Goal: Information Seeking & Learning: Learn about a topic

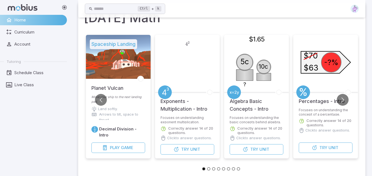
scroll to position [22, 0]
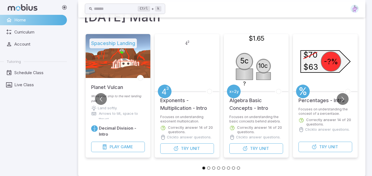
click at [338, 74] on icon "-?% $70 $63" at bounding box center [325, 61] width 55 height 55
drag, startPoint x: 323, startPoint y: 144, endPoint x: 337, endPoint y: 146, distance: 13.6
click at [337, 146] on span "Unit" at bounding box center [333, 147] width 10 height 6
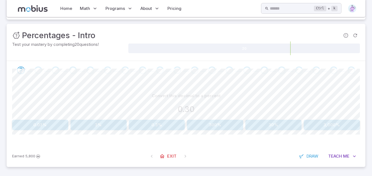
scroll to position [62, 0]
click at [272, 137] on div "Convert this decimal to a percent 0.30 0.03% 3% 0.3% 300% 30% 3,000% Canvas act…" at bounding box center [186, 112] width 348 height 66
drag, startPoint x: 135, startPoint y: 135, endPoint x: 124, endPoint y: 101, distance: 35.2
click at [124, 101] on div "Convert this decimal to a percent 0.30 0.03% 3% 0.3% 300% 30% 3,000% Canvas act…" at bounding box center [186, 112] width 348 height 66
click at [260, 121] on button "30%" at bounding box center [273, 124] width 56 height 10
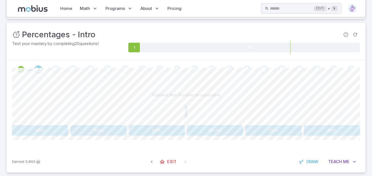
click at [282, 132] on button "25%" at bounding box center [273, 130] width 56 height 10
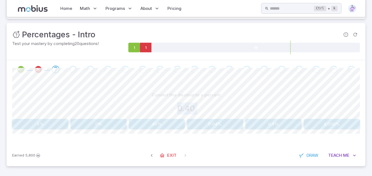
click at [161, 124] on button "40%" at bounding box center [157, 124] width 56 height 10
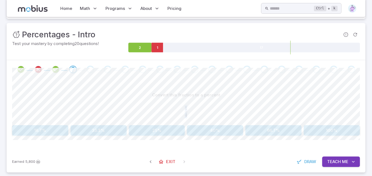
click at [134, 130] on button "25%" at bounding box center [157, 130] width 56 height 10
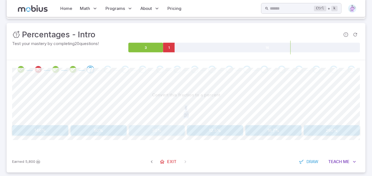
click at [176, 128] on button "30%" at bounding box center [157, 130] width 56 height 10
click at [286, 129] on button "36%" at bounding box center [273, 130] width 56 height 10
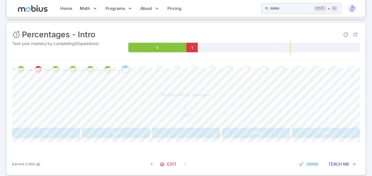
click at [216, 100] on div "Multiply these numbers" at bounding box center [186, 95] width 348 height 10
click at [190, 107] on span "0." at bounding box center [189, 110] width 4 height 6
click at [185, 113] on span "0.2" at bounding box center [188, 115] width 6 height 6
click at [222, 105] on div "1 0. × 0.2 ‾ \begin{aligned}1\hphantom{0.}\\[-0.5em]\underline{\times 0.2\hphan…" at bounding box center [186, 113] width 348 height 21
drag, startPoint x: 184, startPoint y: 113, endPoint x: 200, endPoint y: 113, distance: 16.5
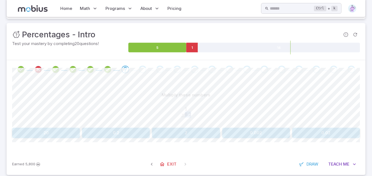
click at [200, 113] on span "1 0. × 0.2 ​ ​" at bounding box center [186, 113] width 348 height 12
click at [211, 108] on span "1 0. × 0.2 ​ ​" at bounding box center [186, 113] width 348 height 12
click at [145, 131] on button "0.2" at bounding box center [116, 133] width 68 height 10
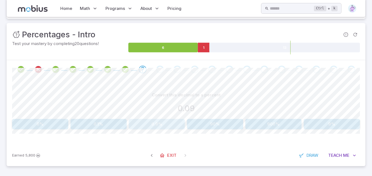
click at [142, 122] on button "0.9%" at bounding box center [157, 124] width 56 height 10
click at [266, 108] on div "5 x 0.1" at bounding box center [186, 109] width 348 height 12
click at [304, 123] on button "5" at bounding box center [326, 124] width 68 height 10
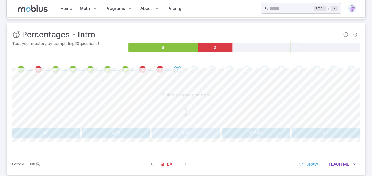
click at [213, 131] on button "0.42" at bounding box center [186, 133] width 68 height 10
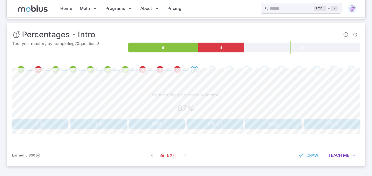
click at [256, 125] on button "0.67" at bounding box center [273, 124] width 56 height 10
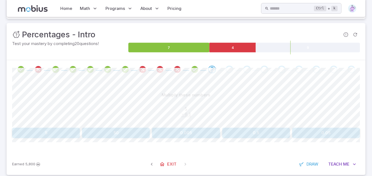
click at [239, 130] on button "0.5" at bounding box center [256, 133] width 68 height 10
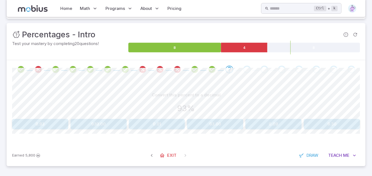
click at [26, 121] on button "0.93" at bounding box center [40, 124] width 56 height 10
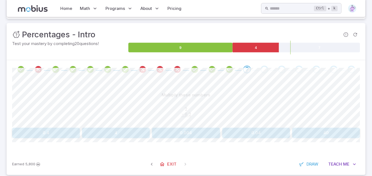
click at [61, 131] on button "0.4" at bounding box center [46, 133] width 68 height 10
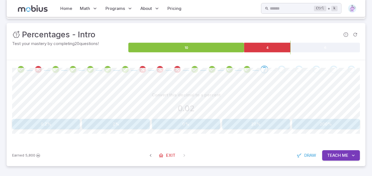
click at [94, 126] on button "2%" at bounding box center [116, 124] width 68 height 10
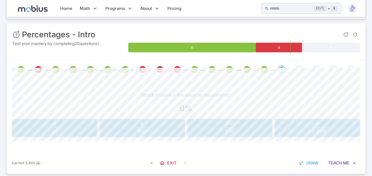
click at [92, 124] on span "10 6 ​" at bounding box center [55, 128] width 82 height 12
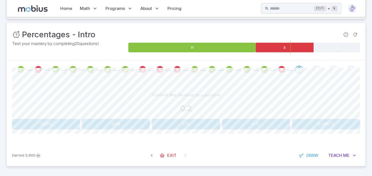
drag, startPoint x: 92, startPoint y: 124, endPoint x: 98, endPoint y: 116, distance: 9.8
click at [98, 116] on div "Convert this decimal to a percent 0.2 200% 20% 2% 0% 2,000%" at bounding box center [186, 110] width 348 height 40
click at [202, 121] on button "2%" at bounding box center [186, 124] width 68 height 10
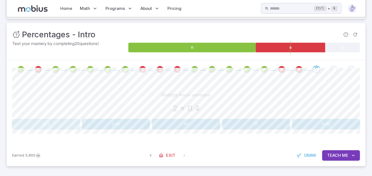
click at [62, 122] on button "0.8" at bounding box center [46, 124] width 68 height 10
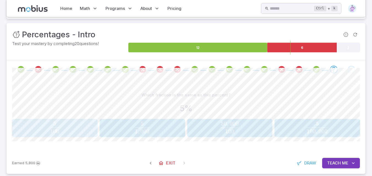
click at [62, 122] on div "5 100 \frac{5}{100} 100 5 ​" at bounding box center [55, 128] width 82 height 14
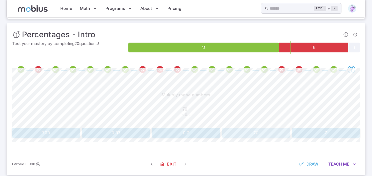
click at [245, 132] on button "70" at bounding box center [256, 133] width 68 height 10
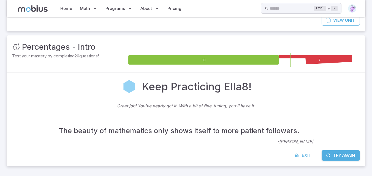
scroll to position [50, 0]
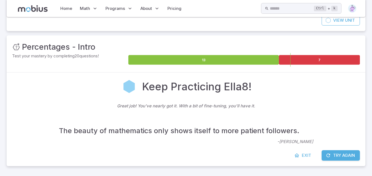
click at [331, 155] on button "Try Again" at bounding box center [340, 156] width 38 height 10
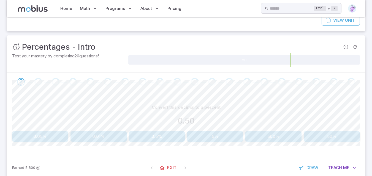
click at [222, 135] on button "5%" at bounding box center [215, 137] width 56 height 10
click at [221, 134] on button "3%" at bounding box center [215, 137] width 56 height 10
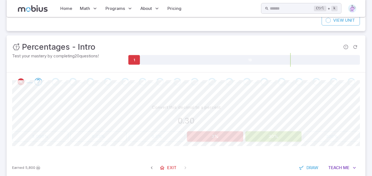
click at [221, 134] on button "3%" at bounding box center [215, 137] width 56 height 10
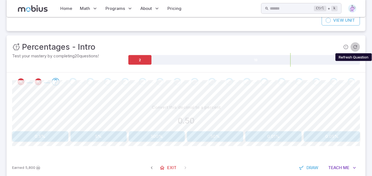
click at [357, 47] on icon "Refresh Question" at bounding box center [355, 47] width 6 height 6
click at [357, 48] on icon "Refresh Question" at bounding box center [355, 47] width 6 height 6
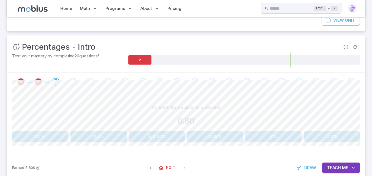
click at [52, 134] on button "80%" at bounding box center [40, 137] width 56 height 10
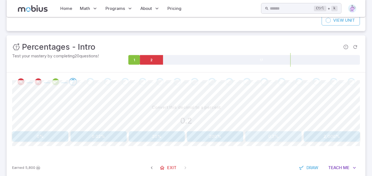
click at [256, 133] on button "0.2%" at bounding box center [273, 137] width 56 height 10
click at [309, 139] on button "70%" at bounding box center [332, 137] width 56 height 10
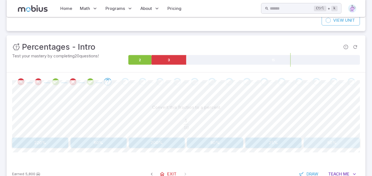
click at [309, 139] on button "50%" at bounding box center [332, 143] width 56 height 10
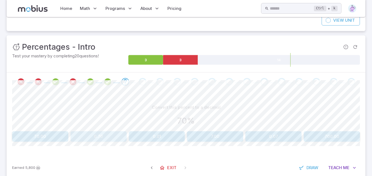
click at [101, 135] on button "0.70" at bounding box center [98, 137] width 56 height 10
click at [277, 138] on button "50.0" at bounding box center [273, 137] width 56 height 10
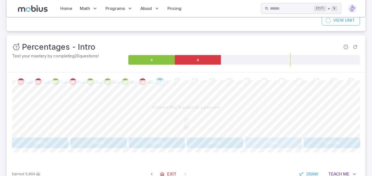
click at [272, 144] on button "85%" at bounding box center [273, 143] width 56 height 10
click at [166, 141] on button "52%" at bounding box center [157, 143] width 56 height 10
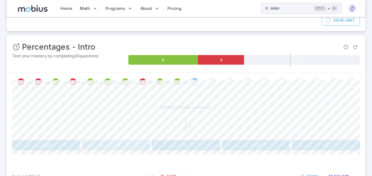
click at [116, 147] on button "0.9" at bounding box center [116, 145] width 68 height 10
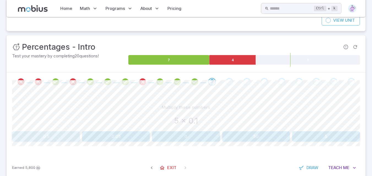
click at [68, 133] on button "0.5" at bounding box center [46, 137] width 68 height 10
click at [122, 135] on button "0.4" at bounding box center [116, 137] width 68 height 10
click at [157, 103] on div "Multiply these numbers" at bounding box center [186, 107] width 348 height 10
click at [115, 135] on button "0.5" at bounding box center [116, 137] width 68 height 10
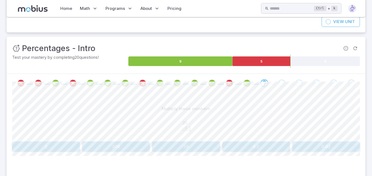
scroll to position [48, 0]
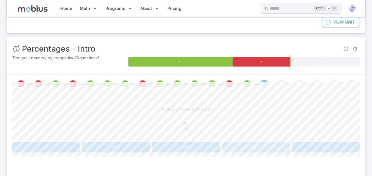
click at [242, 144] on button "0.2" at bounding box center [256, 147] width 68 height 10
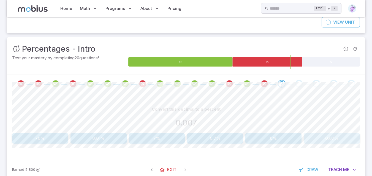
click at [347, 138] on button "0.07%" at bounding box center [332, 138] width 56 height 10
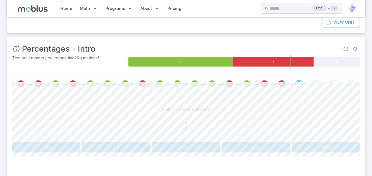
click at [272, 148] on button "0.32" at bounding box center [256, 147] width 68 height 10
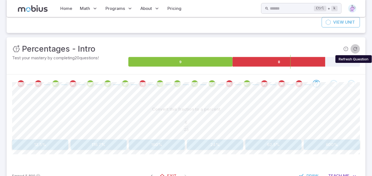
click at [353, 47] on icon "Refresh Question" at bounding box center [355, 49] width 6 height 6
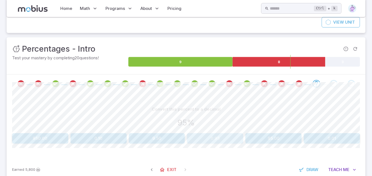
click at [216, 140] on button "0.95" at bounding box center [215, 138] width 56 height 10
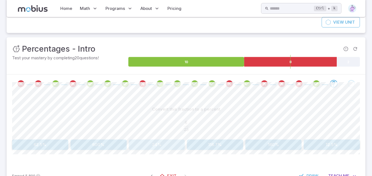
click at [159, 148] on button "24%" at bounding box center [157, 145] width 56 height 10
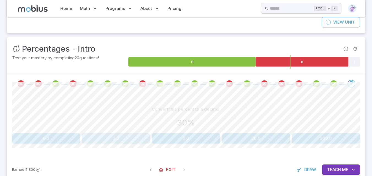
click at [138, 140] on button "3.0" at bounding box center [116, 138] width 68 height 10
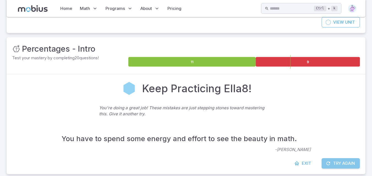
click at [353, 166] on button "Try Again" at bounding box center [340, 164] width 38 height 10
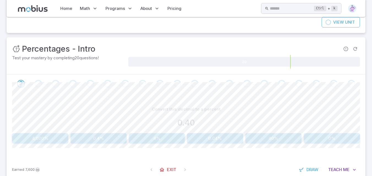
click at [315, 102] on div "Convert this decimal to a percent 0.40 4,000% 0.4% 4% 0.04% 40% 0% Canvas actio…" at bounding box center [186, 126] width 348 height 66
click at [263, 144] on button "40%" at bounding box center [273, 138] width 56 height 10
click at [100, 138] on button "4%" at bounding box center [98, 138] width 56 height 10
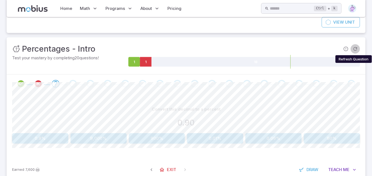
click at [356, 48] on icon "Refresh Question" at bounding box center [355, 49] width 6 height 6
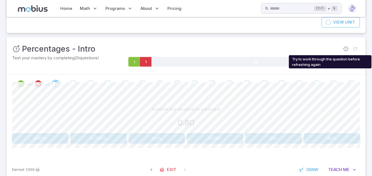
click at [356, 48] on span "Try to work through the question before refreshing again" at bounding box center [354, 48] width 9 height 9
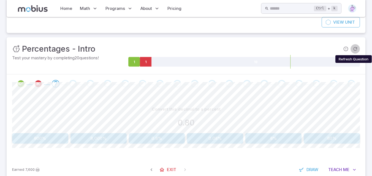
click at [356, 48] on icon "Refresh Question" at bounding box center [355, 49] width 6 height 6
click at [108, 133] on button "50%" at bounding box center [98, 138] width 56 height 10
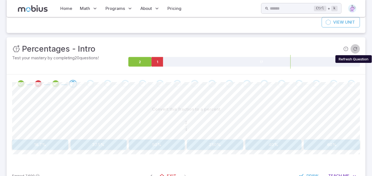
click at [356, 47] on icon "Refresh Question" at bounding box center [355, 49] width 6 height 6
click at [337, 147] on button "75%" at bounding box center [332, 145] width 56 height 10
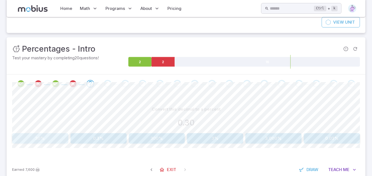
click at [50, 138] on button "30%" at bounding box center [40, 138] width 56 height 10
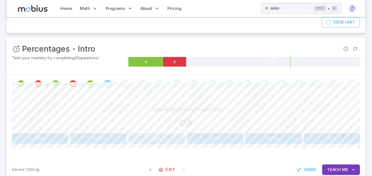
click at [166, 136] on button "8%" at bounding box center [157, 138] width 56 height 10
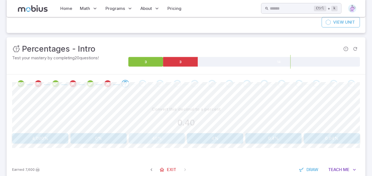
click at [153, 140] on button "40%" at bounding box center [157, 138] width 56 height 10
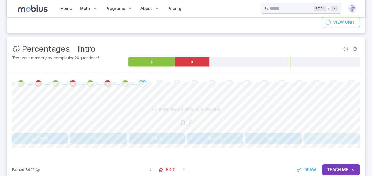
click at [338, 136] on button "70%" at bounding box center [332, 138] width 56 height 10
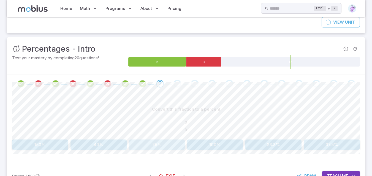
click at [152, 147] on button "75%" at bounding box center [157, 145] width 56 height 10
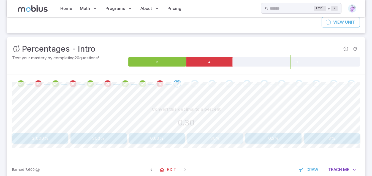
click at [197, 137] on button "30%" at bounding box center [215, 138] width 56 height 10
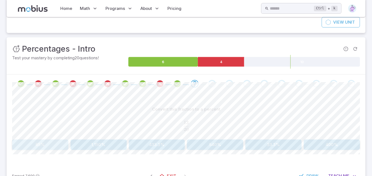
click at [43, 142] on button "65%" at bounding box center [40, 145] width 56 height 10
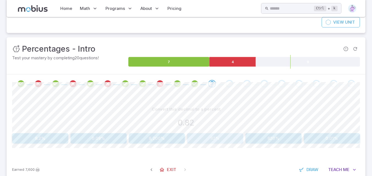
click at [204, 140] on button "82%" at bounding box center [215, 138] width 56 height 10
click at [273, 143] on button "0.90" at bounding box center [273, 138] width 56 height 10
click at [332, 140] on button "0.50" at bounding box center [332, 138] width 56 height 10
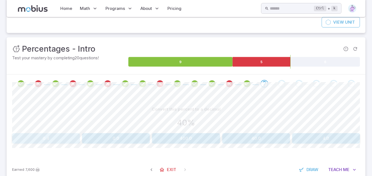
click at [35, 138] on button "0.4" at bounding box center [46, 138] width 68 height 10
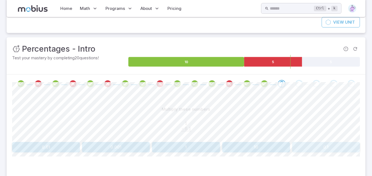
click at [309, 143] on button "0.1" at bounding box center [326, 147] width 68 height 10
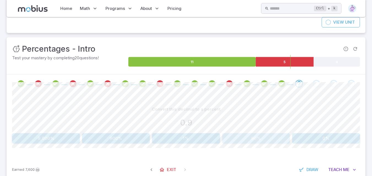
click at [264, 135] on button "90%" at bounding box center [256, 138] width 68 height 10
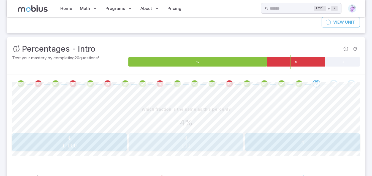
click at [228, 142] on span "100 4 ​" at bounding box center [185, 142] width 111 height 12
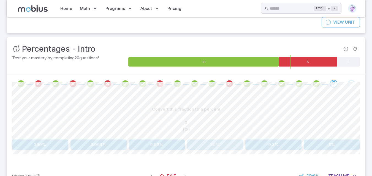
click at [228, 142] on button "30%" at bounding box center [215, 145] width 56 height 10
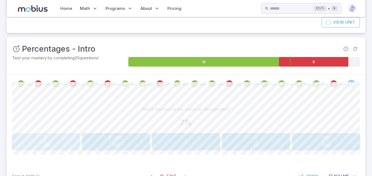
click at [37, 140] on span "100 7 ​" at bounding box center [45, 141] width 59 height 11
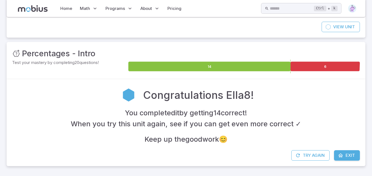
scroll to position [43, 0]
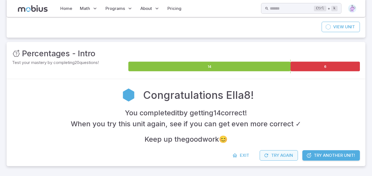
click at [279, 156] on button "Try Again" at bounding box center [279, 156] width 38 height 10
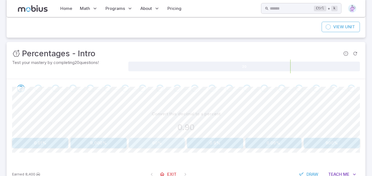
click at [174, 143] on button "90%" at bounding box center [157, 143] width 56 height 10
click at [271, 144] on button "10%" at bounding box center [273, 143] width 56 height 10
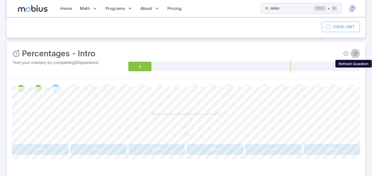
click at [358, 51] on button "Refresh Question" at bounding box center [354, 53] width 9 height 9
click at [267, 148] on button "40%" at bounding box center [273, 149] width 56 height 10
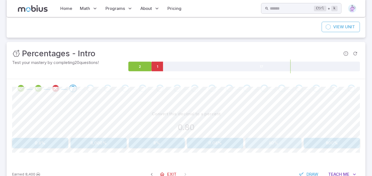
click at [269, 140] on button "80%" at bounding box center [273, 143] width 56 height 10
click at [97, 142] on button "80%" at bounding box center [98, 143] width 56 height 10
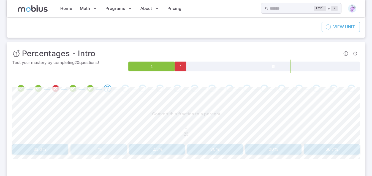
click at [96, 149] on button "4%" at bounding box center [98, 149] width 56 height 10
click at [144, 150] on button "44%" at bounding box center [157, 149] width 56 height 10
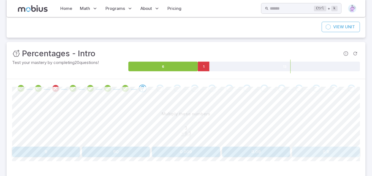
click at [324, 149] on button "0.9" at bounding box center [326, 152] width 68 height 10
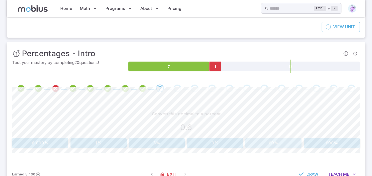
click at [288, 143] on button "60%" at bounding box center [273, 143] width 56 height 10
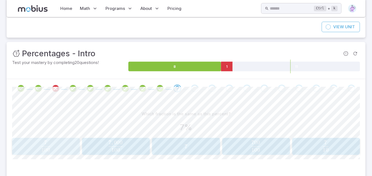
click at [53, 141] on span "100 7 ​" at bounding box center [46, 146] width 60 height 11
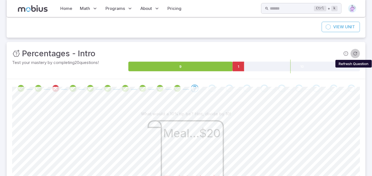
click at [354, 51] on icon "Refresh Question" at bounding box center [355, 54] width 6 height 6
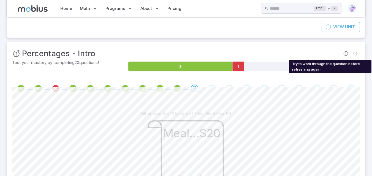
click at [354, 51] on span "Try to work through the question before refreshing again" at bounding box center [354, 53] width 9 height 9
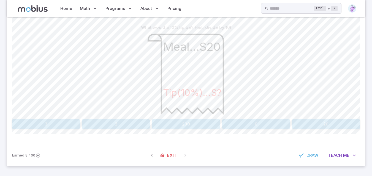
scroll to position [119, 0]
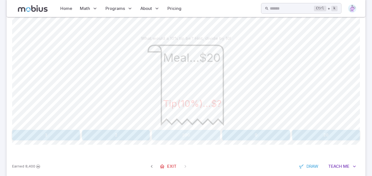
click at [188, 132] on button "200" at bounding box center [186, 135] width 68 height 10
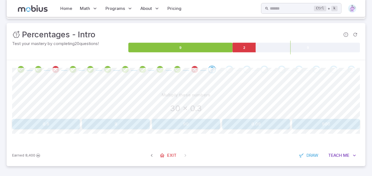
scroll to position [62, 0]
click at [239, 127] on button "0.09" at bounding box center [256, 124] width 68 height 10
click at [96, 125] on button "90%" at bounding box center [116, 124] width 68 height 10
click at [42, 123] on button "0.4" at bounding box center [46, 124] width 68 height 10
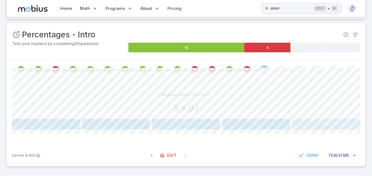
click at [329, 125] on button "0.5" at bounding box center [326, 124] width 68 height 10
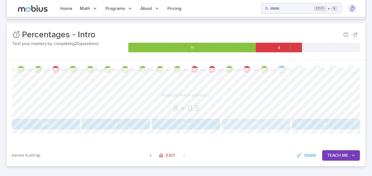
click at [270, 127] on button "0.4" at bounding box center [256, 124] width 68 height 10
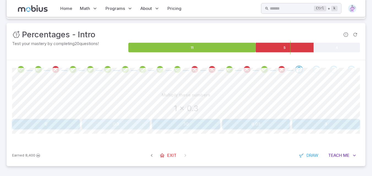
click at [124, 127] on button "0.3" at bounding box center [116, 124] width 68 height 10
click at [313, 120] on button "0.7%" at bounding box center [332, 124] width 56 height 10
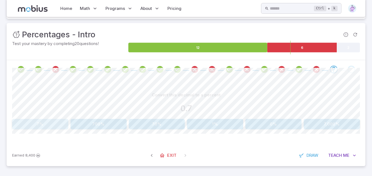
click at [17, 125] on button "7%" at bounding box center [40, 124] width 56 height 10
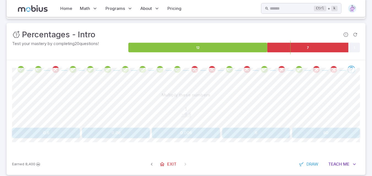
click at [55, 140] on div "Multiply these numbers 1 0. × 0.6 ‾ \begin{aligned}1\hphantom{0.}\\[-0.5em]\und…" at bounding box center [186, 116] width 348 height 75
click at [52, 133] on button "0.6" at bounding box center [46, 133] width 68 height 10
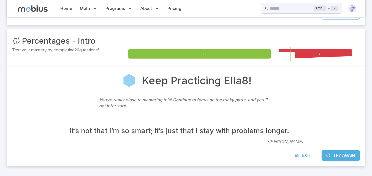
scroll to position [56, 0]
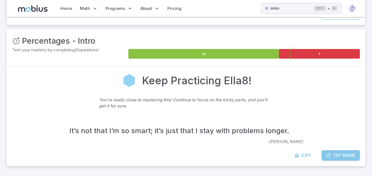
click at [350, 154] on button "Try Again" at bounding box center [340, 156] width 38 height 10
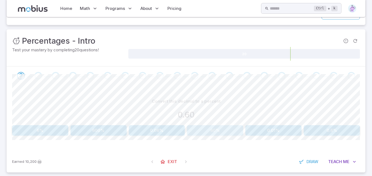
click at [223, 128] on button "60%" at bounding box center [215, 130] width 56 height 10
click at [279, 128] on button "90%" at bounding box center [273, 130] width 56 height 10
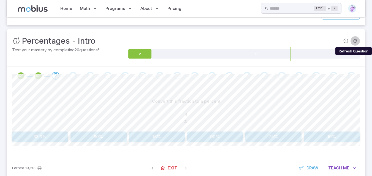
click at [353, 39] on icon "Refresh Question" at bounding box center [355, 41] width 6 height 6
click at [342, 134] on button "60%" at bounding box center [332, 137] width 56 height 10
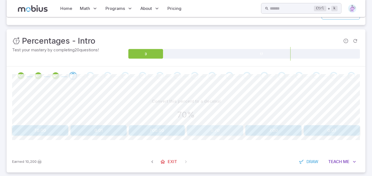
click at [227, 131] on button "0.70" at bounding box center [215, 130] width 56 height 10
click at [157, 131] on button "48%" at bounding box center [157, 130] width 56 height 10
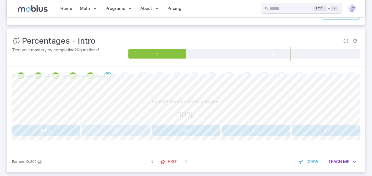
click at [141, 127] on button "0.1" at bounding box center [116, 130] width 68 height 10
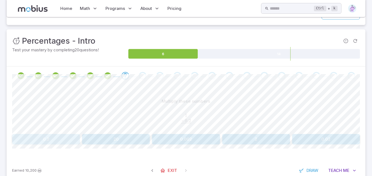
click at [51, 138] on button "0.2" at bounding box center [46, 139] width 68 height 10
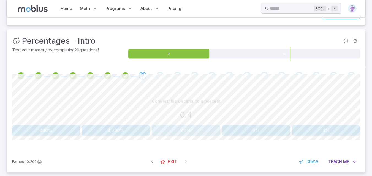
click at [179, 133] on button "40%" at bounding box center [186, 130] width 68 height 10
click at [243, 129] on button "0.36" at bounding box center [256, 130] width 68 height 10
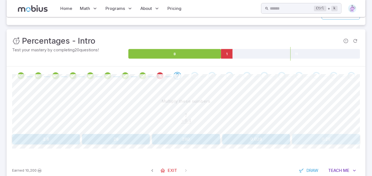
click at [326, 140] on button "0.28" at bounding box center [326, 139] width 68 height 10
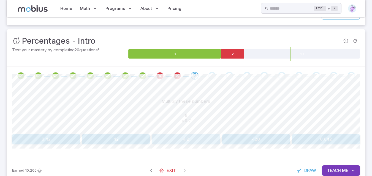
click at [186, 138] on button "4.2" at bounding box center [186, 139] width 68 height 10
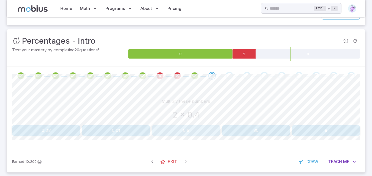
click at [187, 135] on button "0.8" at bounding box center [186, 130] width 68 height 10
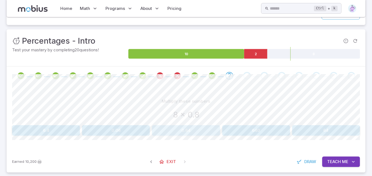
click at [187, 134] on button "0.64" at bounding box center [186, 130] width 68 height 10
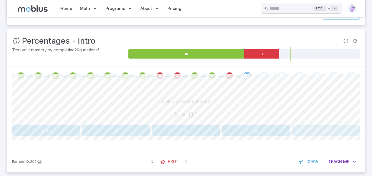
click at [322, 133] on button "0.5" at bounding box center [326, 130] width 68 height 10
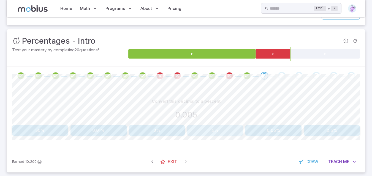
click at [224, 133] on button "5%" at bounding box center [215, 130] width 56 height 10
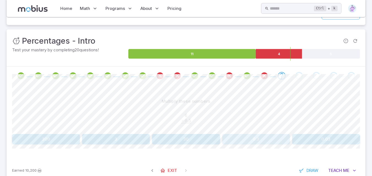
click at [258, 136] on button "0.3" at bounding box center [256, 139] width 68 height 10
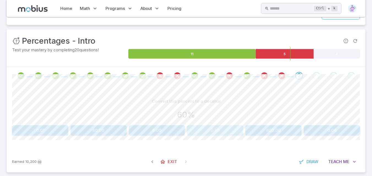
click at [232, 132] on button "0.60" at bounding box center [215, 130] width 56 height 10
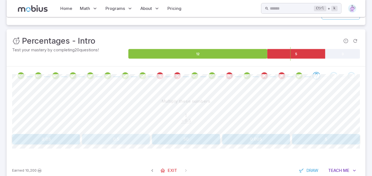
click at [124, 139] on button "0.5" at bounding box center [116, 139] width 68 height 10
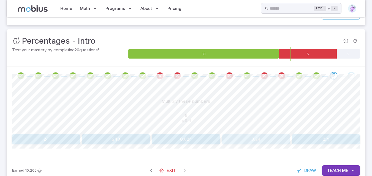
click at [247, 141] on button "0.24" at bounding box center [256, 139] width 68 height 10
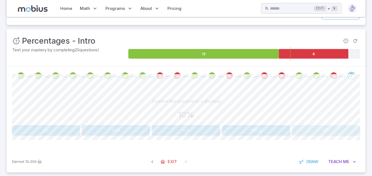
click at [315, 133] on button "0.1" at bounding box center [326, 130] width 68 height 10
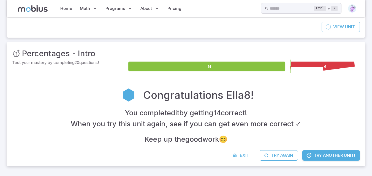
scroll to position [43, 0]
click at [317, 152] on link "Try Another Unit!" at bounding box center [331, 156] width 58 height 10
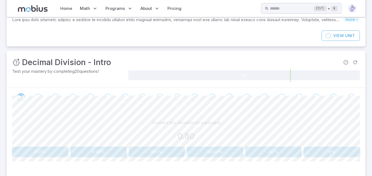
scroll to position [62, 0]
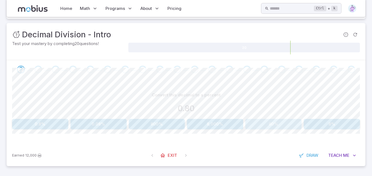
click at [283, 124] on button "80%" at bounding box center [273, 124] width 56 height 10
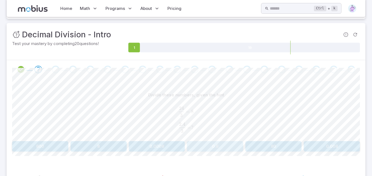
click at [196, 148] on button "0.8" at bounding box center [215, 146] width 56 height 10
click at [85, 147] on button "0.9" at bounding box center [98, 146] width 56 height 10
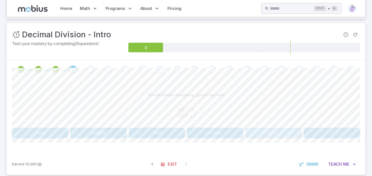
click at [266, 129] on button "0.4" at bounding box center [273, 133] width 56 height 10
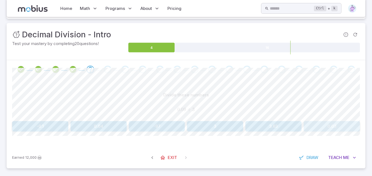
click at [314, 128] on button "0.03" at bounding box center [332, 126] width 56 height 10
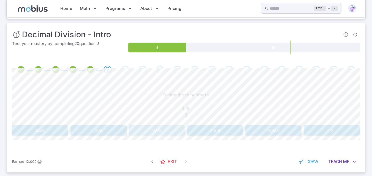
click at [158, 127] on button "0.02" at bounding box center [157, 130] width 56 height 10
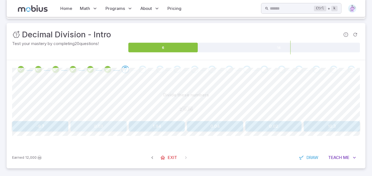
click at [112, 124] on button "0.03" at bounding box center [98, 126] width 56 height 10
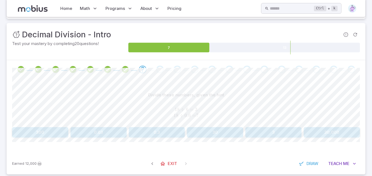
drag, startPoint x: 156, startPoint y: 142, endPoint x: 157, endPoint y: 137, distance: 4.5
click at [157, 137] on div "Divide these numbers, given the hint 18 ÷ 6 = 3 18 ÷ 0.6 = ? 18 \div 6 = 3\\ \\…" at bounding box center [186, 116] width 348 height 74
click at [157, 137] on button "0.3" at bounding box center [157, 132] width 56 height 10
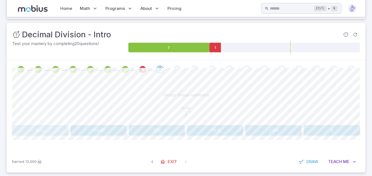
click at [57, 129] on button "0.02" at bounding box center [40, 130] width 56 height 10
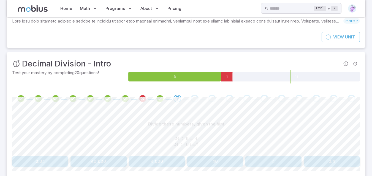
scroll to position [70, 0]
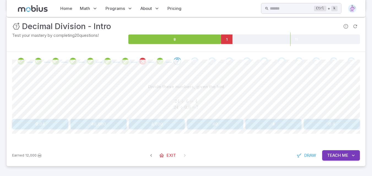
click at [341, 119] on button "0.4" at bounding box center [332, 124] width 56 height 10
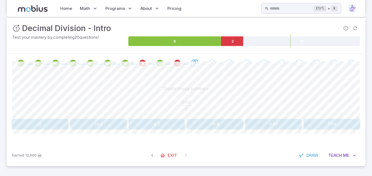
scroll to position [69, 0]
click at [289, 124] on button "0.02" at bounding box center [273, 124] width 56 height 10
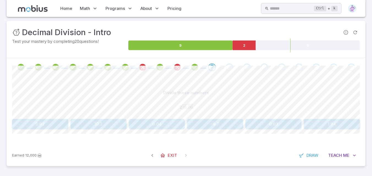
scroll to position [64, 0]
click at [282, 119] on button "0.03" at bounding box center [273, 124] width 56 height 10
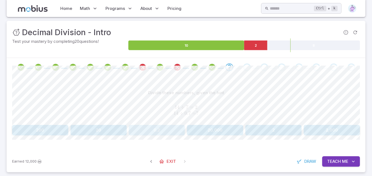
click at [168, 130] on button "0.2" at bounding box center [157, 130] width 56 height 10
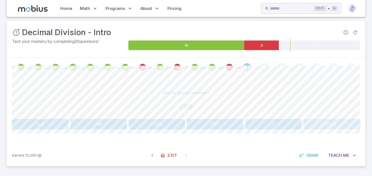
click at [323, 120] on button "0.04" at bounding box center [332, 124] width 56 height 10
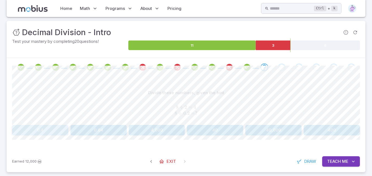
click at [58, 127] on button "0.4" at bounding box center [40, 130] width 56 height 10
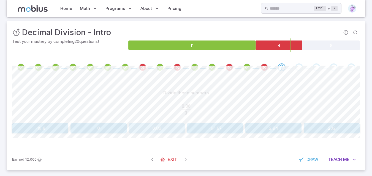
click at [165, 127] on button "0.02" at bounding box center [157, 128] width 56 height 10
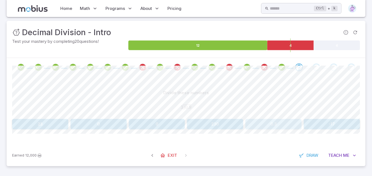
click at [261, 123] on button "0.3" at bounding box center [273, 124] width 56 height 10
click at [39, 124] on button "0.003" at bounding box center [40, 124] width 56 height 10
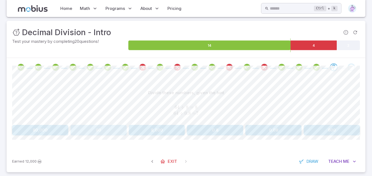
click at [80, 129] on button "80" at bounding box center [98, 130] width 56 height 10
click at [105, 132] on button "30" at bounding box center [98, 131] width 56 height 10
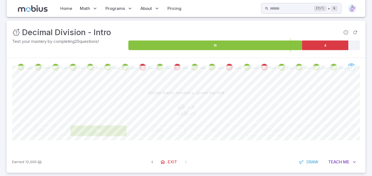
scroll to position [43, 0]
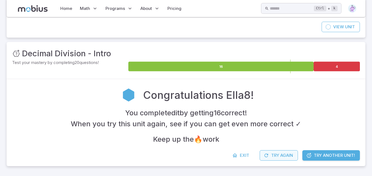
click at [274, 155] on button "Try Again" at bounding box center [279, 156] width 38 height 10
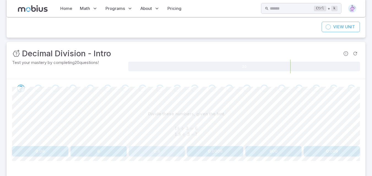
click at [164, 152] on button "0.6" at bounding box center [157, 151] width 56 height 10
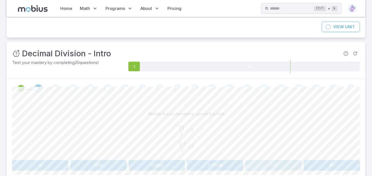
click at [268, 164] on button "0.8" at bounding box center [273, 165] width 56 height 10
click at [231, 164] on button "0.6" at bounding box center [215, 165] width 56 height 10
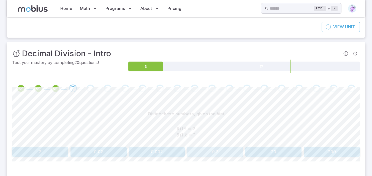
click at [217, 153] on button "0.2" at bounding box center [215, 152] width 56 height 10
click at [93, 150] on button "0.9" at bounding box center [98, 152] width 56 height 10
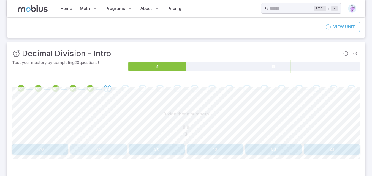
click at [93, 150] on button "0.3" at bounding box center [98, 149] width 56 height 10
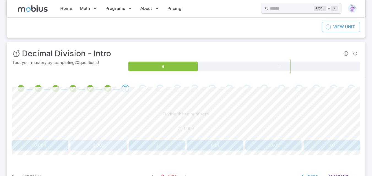
click at [93, 150] on button "0.003" at bounding box center [98, 145] width 56 height 10
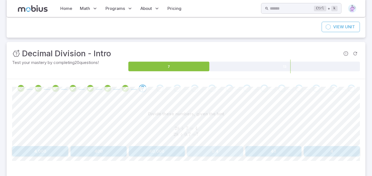
click at [217, 156] on button "0.4" at bounding box center [215, 151] width 56 height 10
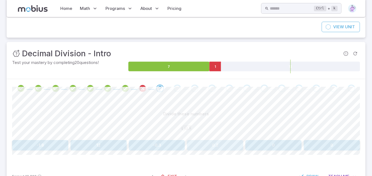
click at [219, 145] on button "0.2" at bounding box center [215, 145] width 56 height 10
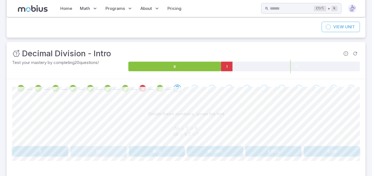
click at [103, 150] on button "80" at bounding box center [98, 151] width 56 height 10
click at [281, 152] on button "0.7" at bounding box center [273, 152] width 56 height 10
click at [220, 151] on button "90" at bounding box center [215, 151] width 56 height 10
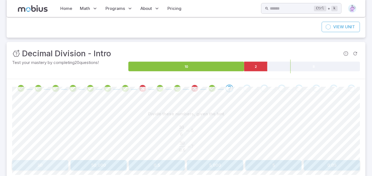
click at [54, 165] on button "50" at bounding box center [40, 165] width 56 height 10
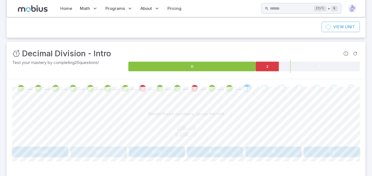
click at [98, 152] on button "90" at bounding box center [98, 152] width 56 height 10
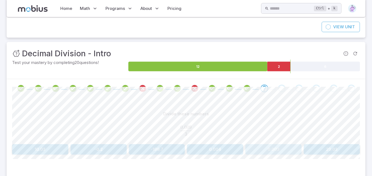
click at [271, 148] on button "0.003" at bounding box center [273, 149] width 56 height 10
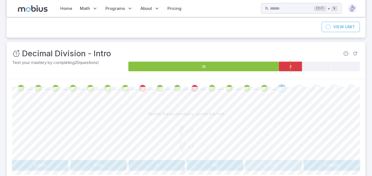
click at [281, 167] on button "0.5" at bounding box center [273, 165] width 56 height 10
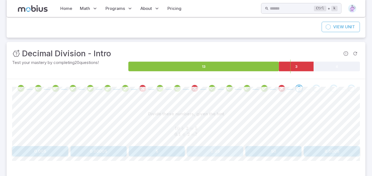
click at [216, 154] on button "0.05" at bounding box center [215, 151] width 56 height 10
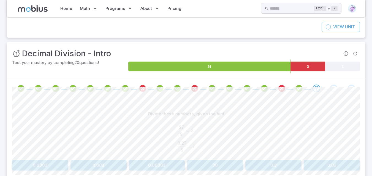
click at [261, 162] on button "0.3" at bounding box center [273, 165] width 56 height 10
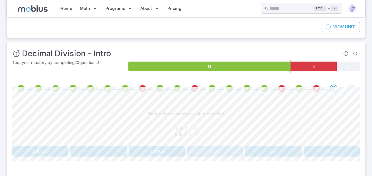
click at [232, 152] on button "0.03" at bounding box center [215, 151] width 56 height 10
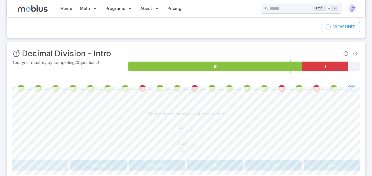
click at [26, 166] on button "0.8" at bounding box center [40, 165] width 56 height 10
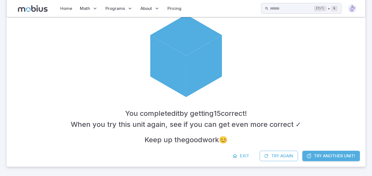
scroll to position [137, 0]
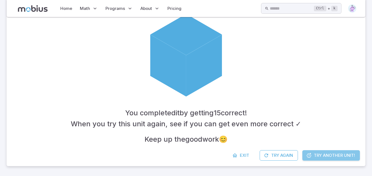
click at [328, 151] on link "Try Another Unit!" at bounding box center [331, 156] width 58 height 10
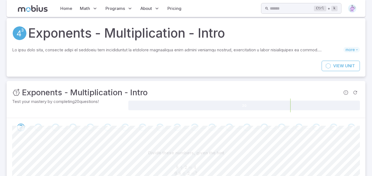
scroll to position [0, 0]
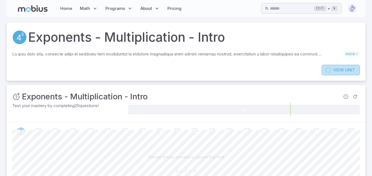
click at [349, 67] on link "View Unit" at bounding box center [340, 70] width 38 height 10
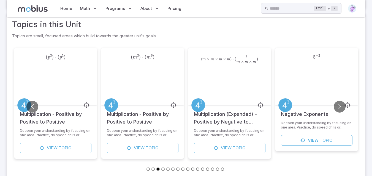
scroll to position [224, 0]
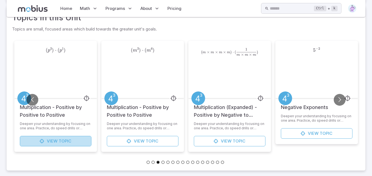
click at [66, 140] on span "Topic" at bounding box center [65, 141] width 13 height 6
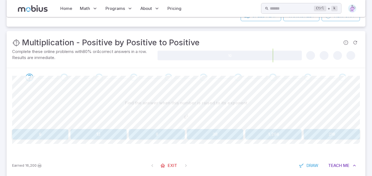
scroll to position [66, 0]
click at [202, 133] on button "36" at bounding box center [215, 135] width 56 height 10
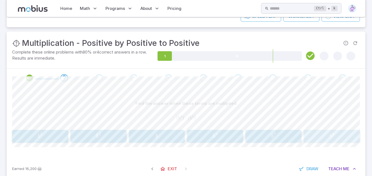
click at [341, 139] on span "b 6" at bounding box center [331, 136] width 53 height 7
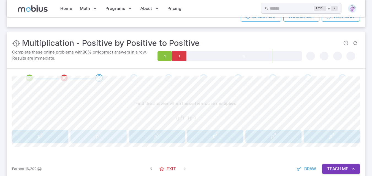
click at [91, 132] on div "p 5 p^{5} p 5" at bounding box center [98, 136] width 53 height 9
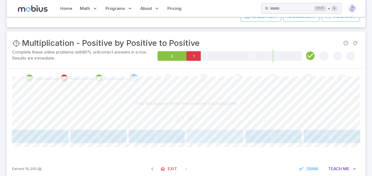
click at [212, 135] on span "p" at bounding box center [213, 137] width 3 height 6
click at [145, 137] on span "n 3" at bounding box center [156, 136] width 53 height 7
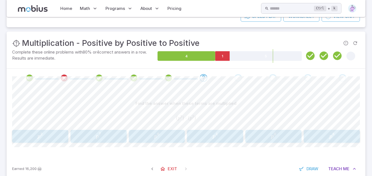
click at [145, 137] on span "p 6" at bounding box center [156, 136] width 53 height 7
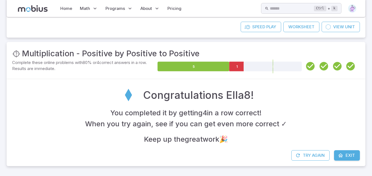
scroll to position [56, 0]
click at [344, 152] on link "Exit" at bounding box center [347, 156] width 26 height 10
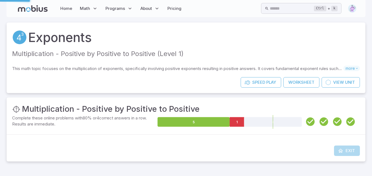
scroll to position [0, 0]
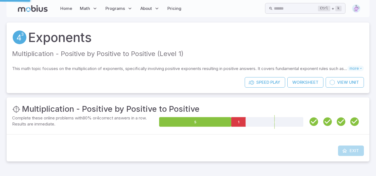
click at [344, 152] on div "Exit" at bounding box center [188, 154] width 363 height 16
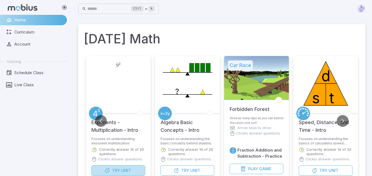
click at [123, 170] on span "Unit" at bounding box center [126, 171] width 10 height 6
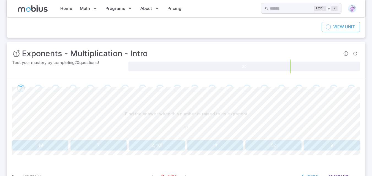
scroll to position [44, 0]
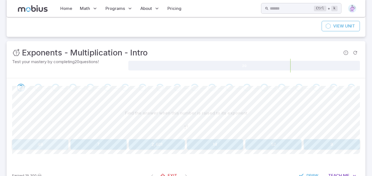
click at [29, 141] on button "49" at bounding box center [40, 145] width 56 height 10
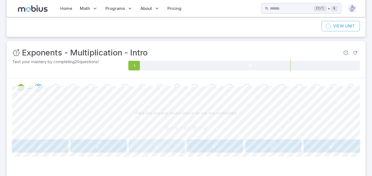
click at [143, 146] on span "y 5" at bounding box center [156, 146] width 53 height 7
click at [218, 142] on span "12" at bounding box center [216, 144] width 4 height 5
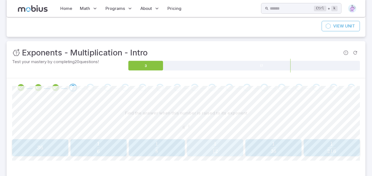
click at [206, 152] on span "12 1 ​" at bounding box center [215, 147] width 49 height 11
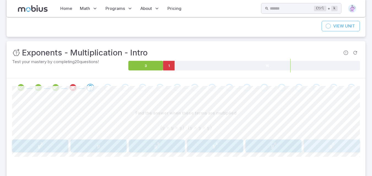
click at [334, 144] on span "6" at bounding box center [333, 144] width 2 height 5
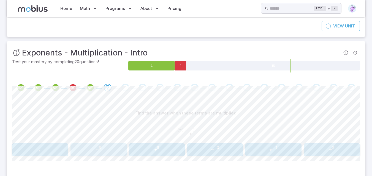
click at [105, 155] on button "r 6 r^{6} r 6" at bounding box center [98, 150] width 56 height 13
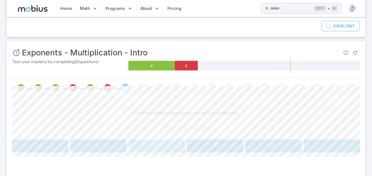
click at [167, 149] on span "p 5" at bounding box center [156, 146] width 53 height 7
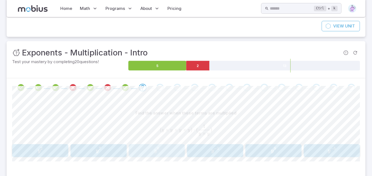
click at [167, 149] on span "y 6" at bounding box center [156, 150] width 53 height 7
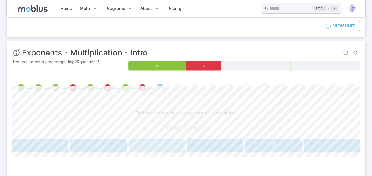
click at [170, 144] on span "x 5" at bounding box center [156, 146] width 53 height 7
click at [252, 144] on span "m 9" at bounding box center [273, 146] width 53 height 7
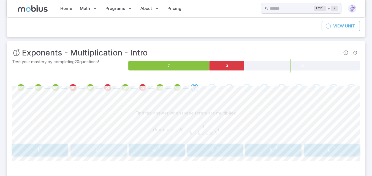
click at [113, 150] on span "b 8" at bounding box center [98, 150] width 53 height 7
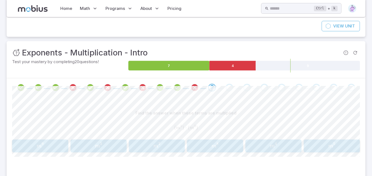
click at [220, 145] on span "m 8" at bounding box center [215, 146] width 53 height 7
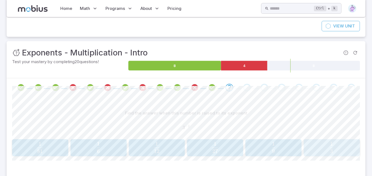
click at [322, 152] on span "3 1 ​" at bounding box center [331, 147] width 49 height 11
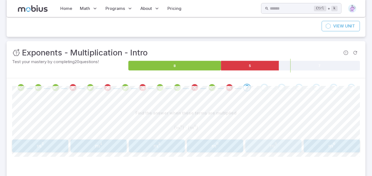
click at [263, 149] on span "m 9" at bounding box center [273, 146] width 53 height 7
click at [318, 143] on span "p 0" at bounding box center [331, 146] width 53 height 7
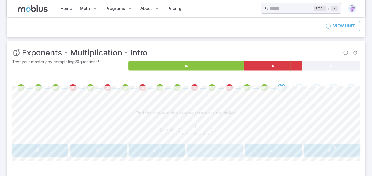
click at [226, 144] on button "x 0 x^{0} x 0" at bounding box center [215, 150] width 56 height 13
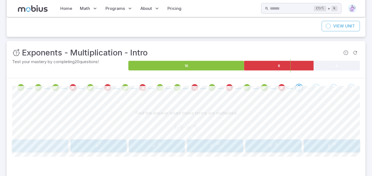
click at [58, 151] on div "r 2 r^{2} r 2" at bounding box center [40, 146] width 53 height 9
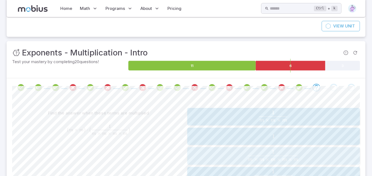
click at [223, 155] on span "m × m × m × m × m 1 ​" at bounding box center [273, 156] width 157 height 12
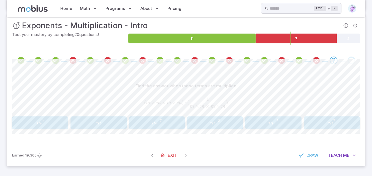
scroll to position [70, 0]
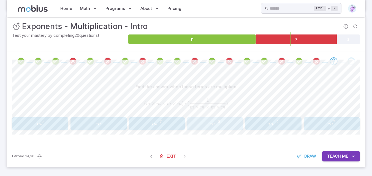
click at [211, 122] on span "m" at bounding box center [212, 124] width 5 height 6
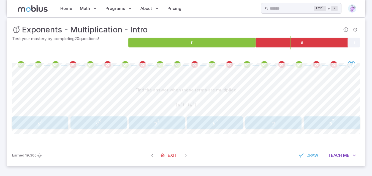
scroll to position [67, 0]
click at [43, 125] on span "y 4" at bounding box center [40, 122] width 53 height 7
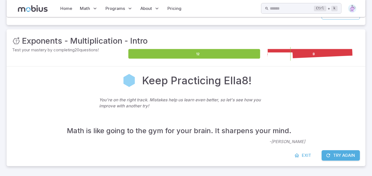
scroll to position [56, 0]
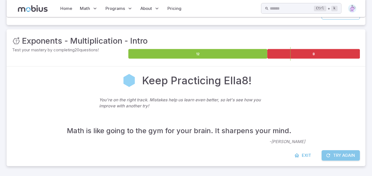
click at [337, 154] on button "Try Again" at bounding box center [340, 156] width 38 height 10
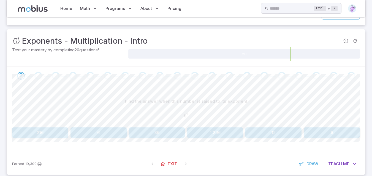
click at [354, 149] on div "Find the answer when this number is raised to its exponent 6 2 6^{2} 6 2 216 6 …" at bounding box center [186, 119] width 348 height 68
click at [170, 127] on div "Find the answer when this number is raised to its exponent 6 2 6^{2} 6 2 216 6 …" at bounding box center [186, 117] width 348 height 42
click at [170, 130] on button "36" at bounding box center [157, 133] width 56 height 10
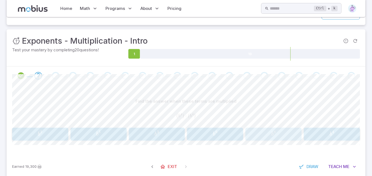
click at [264, 131] on span "b 8" at bounding box center [273, 134] width 53 height 7
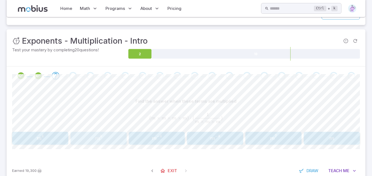
click at [97, 139] on span "m" at bounding box center [97, 139] width 5 height 6
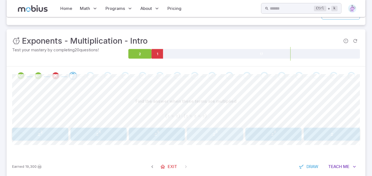
click at [208, 133] on span "z 5" at bounding box center [215, 134] width 53 height 7
click at [48, 132] on span "r 6" at bounding box center [40, 134] width 53 height 7
click at [139, 137] on span "d 11" at bounding box center [156, 134] width 53 height 7
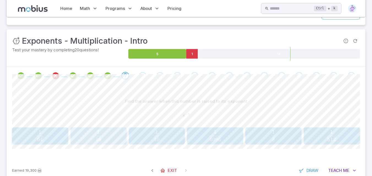
click at [111, 130] on div "1 16 \frac{1}{16} 16 1 ​" at bounding box center [98, 136] width 53 height 13
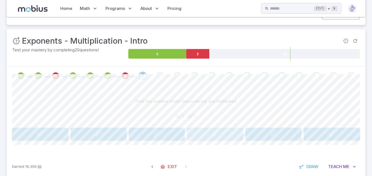
click at [203, 133] on span "p 6" at bounding box center [215, 134] width 53 height 7
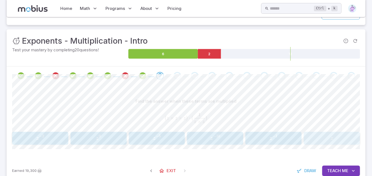
click at [324, 138] on span "z" at bounding box center [331, 138] width 53 height 7
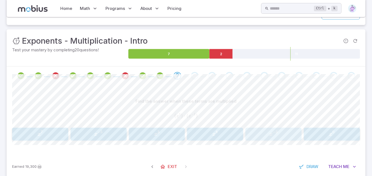
click at [268, 132] on span "x − 3" at bounding box center [273, 134] width 53 height 7
click at [99, 138] on span "b 10" at bounding box center [98, 134] width 7 height 7
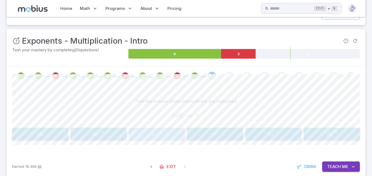
click at [154, 133] on span "m" at bounding box center [154, 135] width 5 height 6
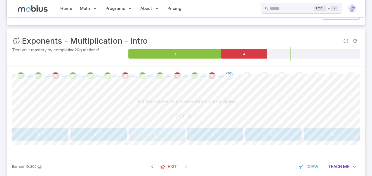
click at [154, 133] on span "n" at bounding box center [155, 135] width 4 height 6
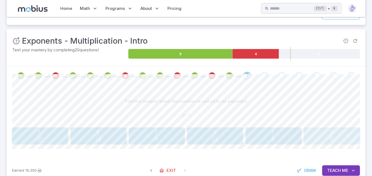
click at [347, 137] on span "9 1 ​" at bounding box center [331, 135] width 49 height 11
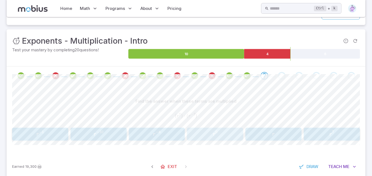
click at [233, 129] on button "r 0 r^{0} r 0" at bounding box center [215, 134] width 56 height 13
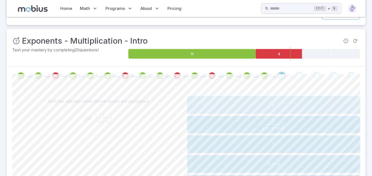
click at [239, 103] on span "x" at bounding box center [273, 105] width 169 height 7
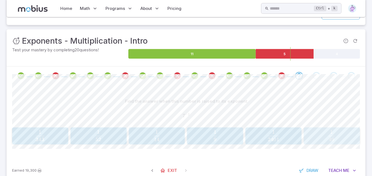
click at [339, 133] on span "49 1 ​" at bounding box center [331, 135] width 49 height 11
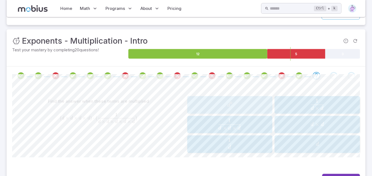
click at [239, 100] on div "d 0 d^0 d 0" at bounding box center [230, 105] width 82 height 13
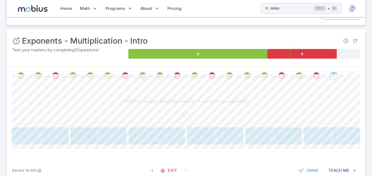
click at [239, 100] on p "Find the answer when this number is raised to its exponent" at bounding box center [186, 102] width 122 height 6
click at [173, 133] on span "64 1 ​" at bounding box center [156, 135] width 49 height 11
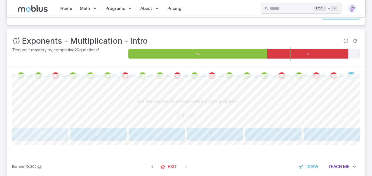
click at [32, 131] on span "c 3" at bounding box center [40, 134] width 53 height 7
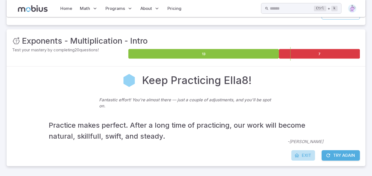
click at [302, 155] on span "Exit" at bounding box center [306, 156] width 9 height 6
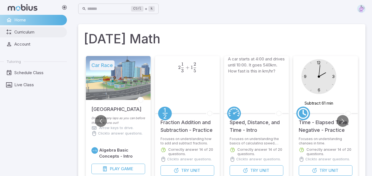
click at [27, 31] on span "Curriculum" at bounding box center [38, 32] width 49 height 6
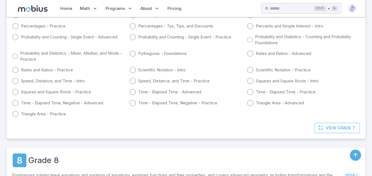
scroll to position [1651, 0]
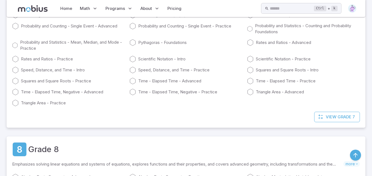
click at [115, 72] on link "Speed, Distance, and Time - Intro" at bounding box center [68, 70] width 113 height 7
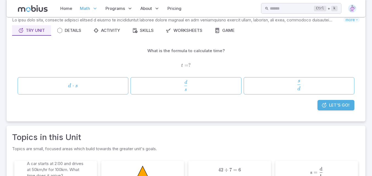
scroll to position [44, 0]
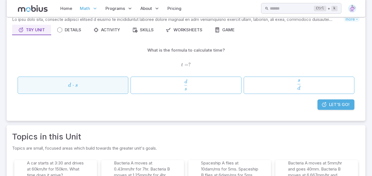
click at [80, 88] on span "d ⋅ s" at bounding box center [73, 85] width 107 height 7
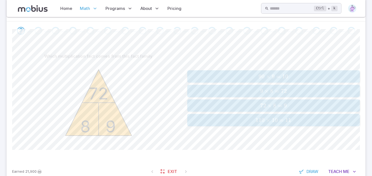
scroll to position [110, 0]
click at [206, 89] on span "9 × 8 = 72" at bounding box center [273, 91] width 169 height 7
click at [222, 77] on span "10 × 6 = 60" at bounding box center [273, 76] width 169 height 7
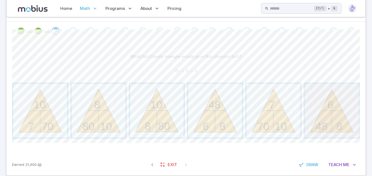
click at [324, 120] on span "button" at bounding box center [332, 111] width 54 height 54
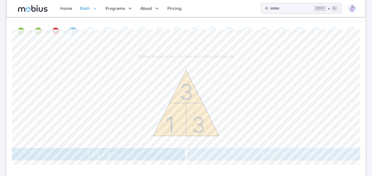
click at [292, 152] on span "3 ÷ 3 = 1" at bounding box center [273, 154] width 169 height 7
click at [70, 154] on span "10" at bounding box center [70, 154] width 6 height 7
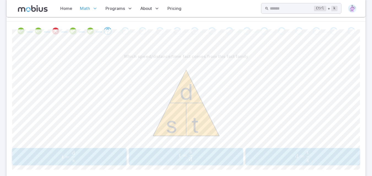
click at [151, 65] on icon "s t d" at bounding box center [186, 103] width 83 height 83
click at [285, 159] on span "d = s t ​" at bounding box center [302, 156] width 107 height 11
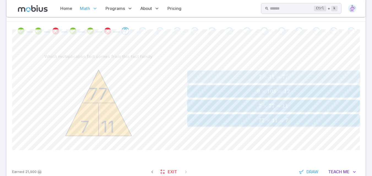
click at [274, 77] on span "11" at bounding box center [272, 76] width 6 height 7
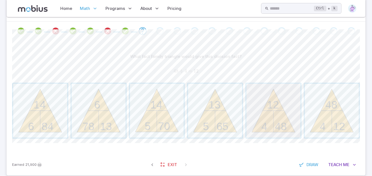
click at [286, 116] on span "button" at bounding box center [273, 111] width 54 height 54
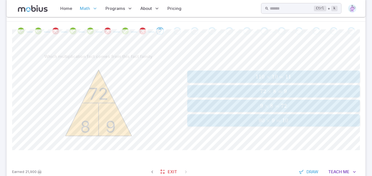
click at [217, 105] on span "9 × 8 = 72" at bounding box center [273, 106] width 169 height 7
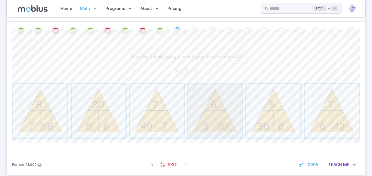
click at [217, 105] on span "button" at bounding box center [215, 111] width 54 height 54
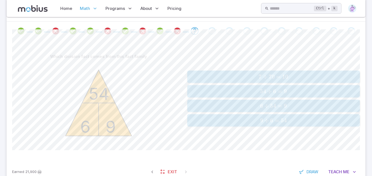
click at [255, 87] on button "54 ÷ 6 = 9 \text{54} \div \text{6} = \text{9} 54 ÷ 6 = 9" at bounding box center [273, 91] width 173 height 12
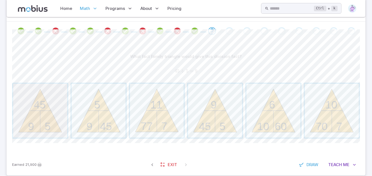
click at [18, 117] on span "button" at bounding box center [40, 111] width 54 height 54
click at [205, 104] on span "button" at bounding box center [215, 111] width 54 height 54
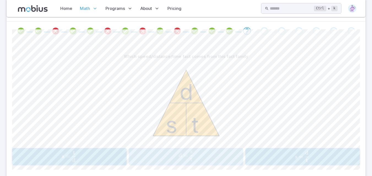
click at [181, 158] on span "d" at bounding box center [180, 155] width 3 height 7
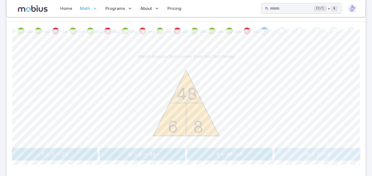
click at [326, 149] on button "48 ÷ 6 = 8 \text{48} \div \text{6} = \text{8} 48 ÷ 6 = 8" at bounding box center [316, 154] width 85 height 12
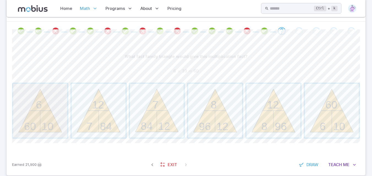
click at [48, 113] on span "button" at bounding box center [40, 111] width 54 height 54
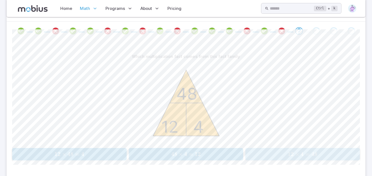
click at [295, 158] on span "×" at bounding box center [297, 154] width 4 height 7
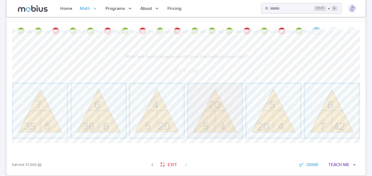
click at [212, 118] on span "button" at bounding box center [215, 111] width 54 height 54
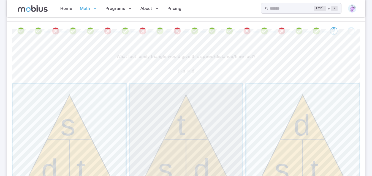
click at [212, 118] on span "button" at bounding box center [186, 140] width 112 height 112
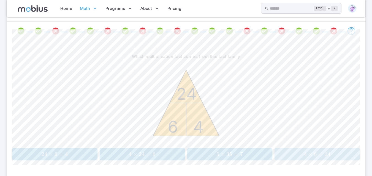
click at [338, 154] on span "4 × 6 = 24" at bounding box center [317, 154] width 82 height 7
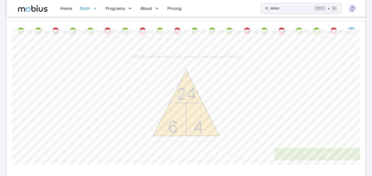
scroll to position [59, 0]
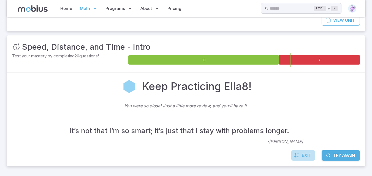
click at [302, 156] on span "Exit" at bounding box center [306, 156] width 9 height 6
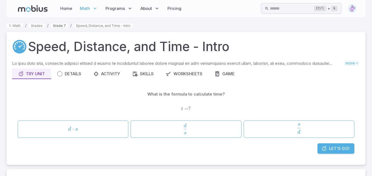
click at [58, 24] on link "Grade 7" at bounding box center [59, 26] width 17 height 4
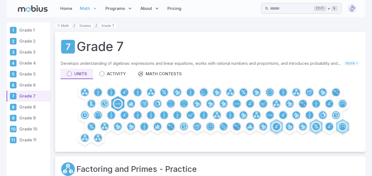
click at [31, 105] on p "Grade 8" at bounding box center [33, 107] width 29 height 6
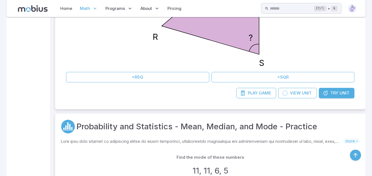
scroll to position [275, 0]
